Goal: Navigation & Orientation: Find specific page/section

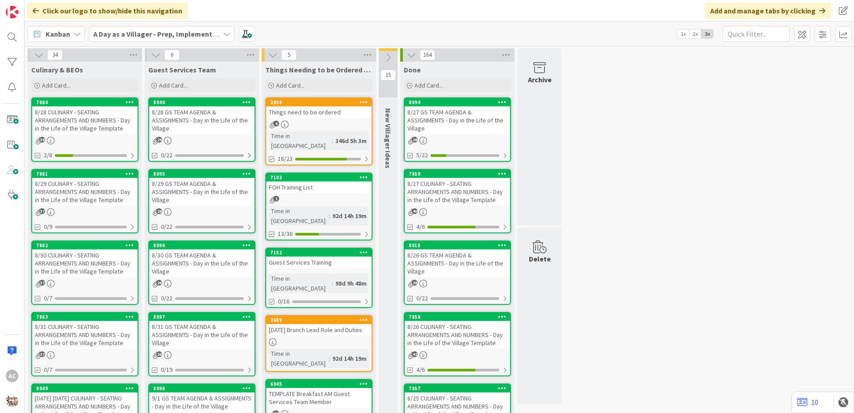
click at [93, 137] on div "38" at bounding box center [84, 141] width 105 height 8
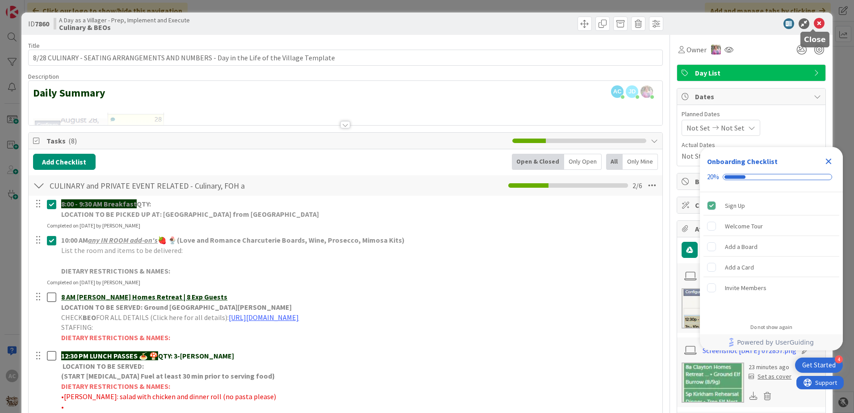
click at [814, 25] on icon at bounding box center [819, 23] width 11 height 11
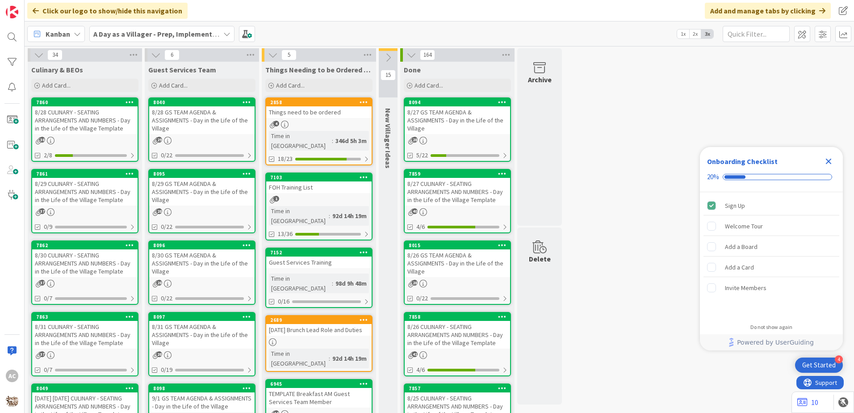
click at [111, 201] on div "8/29 CULINARY - SEATING ARRANGEMENTS AND NUMBERS - Day in the Life of the Villa…" at bounding box center [84, 192] width 105 height 28
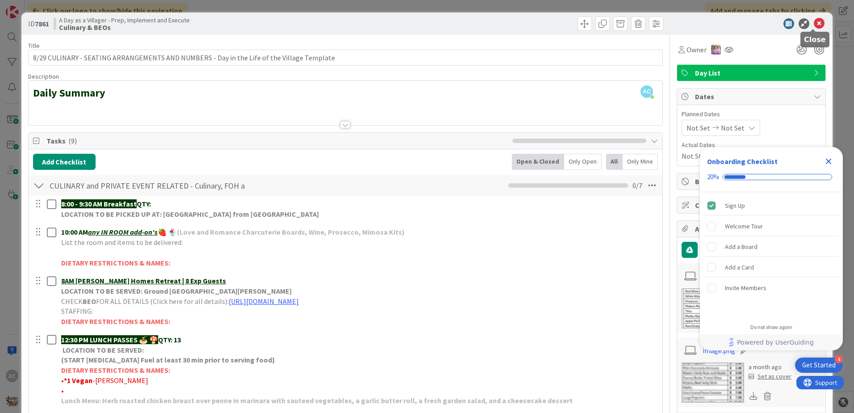
click at [814, 23] on icon at bounding box center [819, 23] width 11 height 11
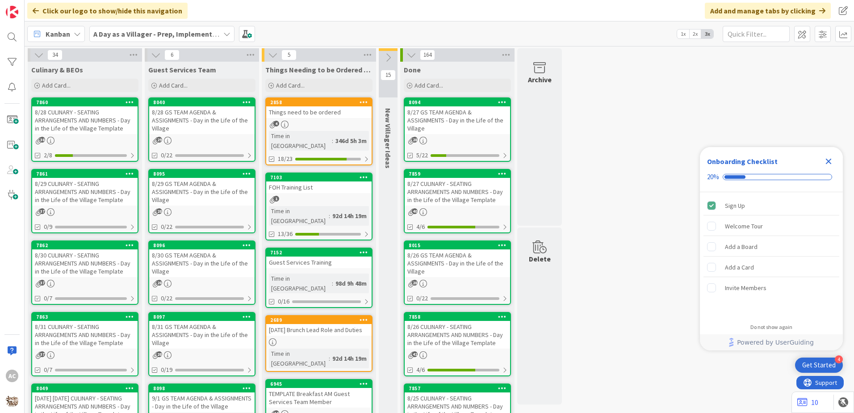
click at [116, 268] on div "8/30 CULINARY - SEATING ARRANGEMENTS AND NUMBERS - Day in the Life of the Villa…" at bounding box center [84, 263] width 105 height 28
